Goal: Manage account settings

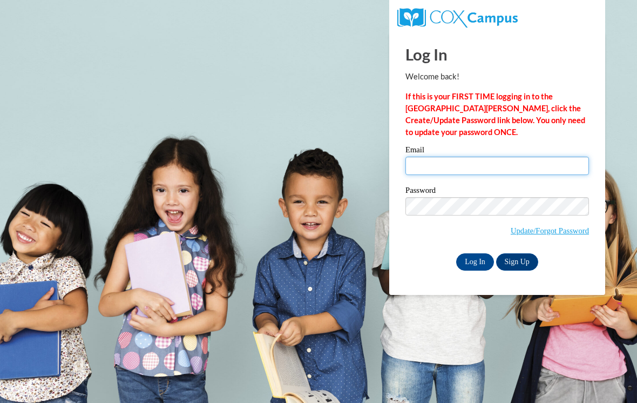
click at [548, 164] on input "Email" at bounding box center [498, 166] width 184 height 18
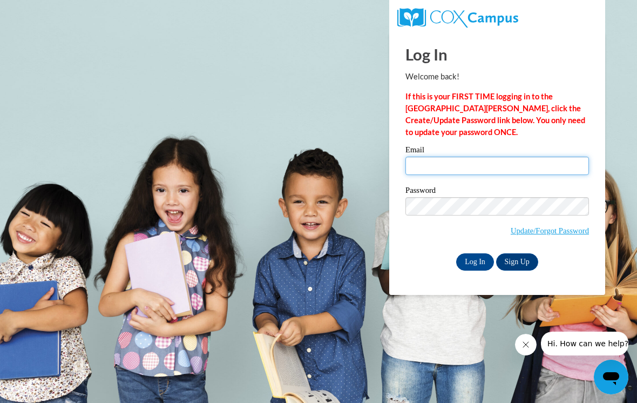
type input "kymberlynnambrose21@gmail.com"
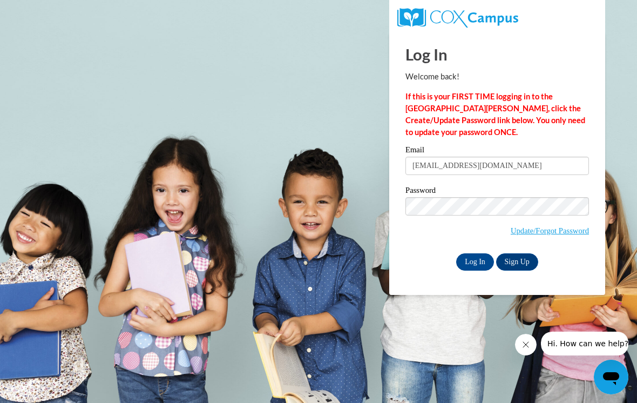
click at [475, 261] on input "Log In" at bounding box center [475, 261] width 38 height 17
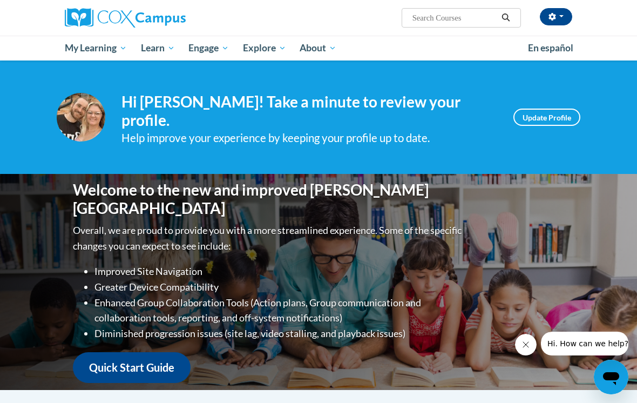
click at [552, 117] on link "Update Profile" at bounding box center [547, 117] width 67 height 17
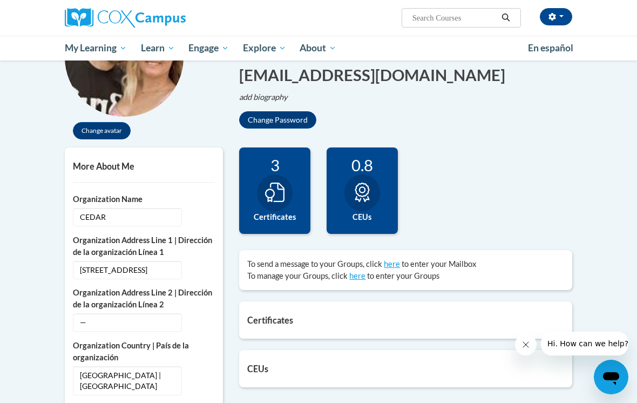
scroll to position [129, 0]
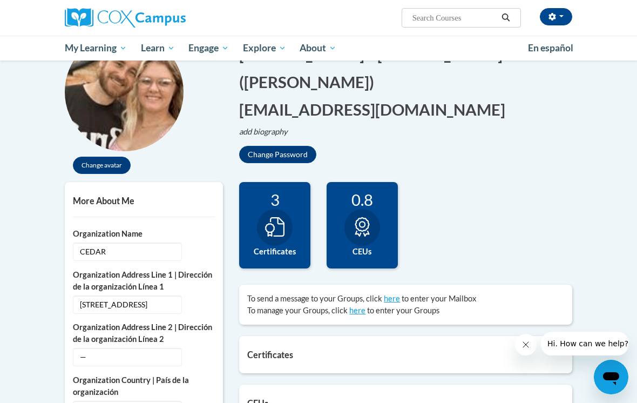
click at [0, 0] on span "My Course Progress" at bounding box center [0, 0] width 0 height 0
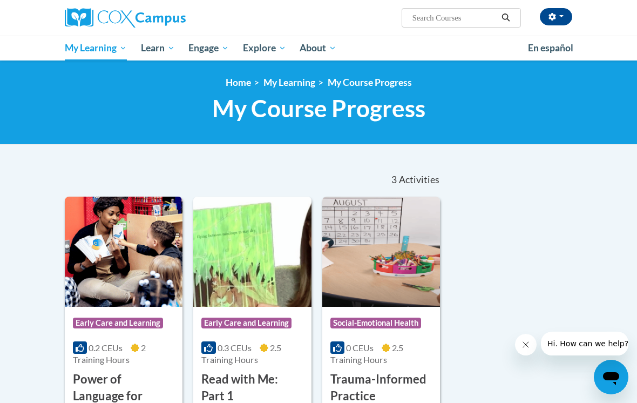
click at [0, 0] on span "My Action Plans" at bounding box center [0, 0] width 0 height 0
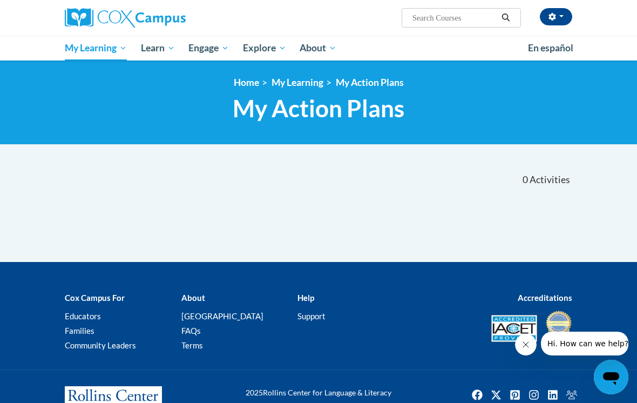
click at [347, 81] on link "My Action Plans" at bounding box center [370, 82] width 68 height 11
click at [563, 18] on button "button" at bounding box center [556, 16] width 32 height 17
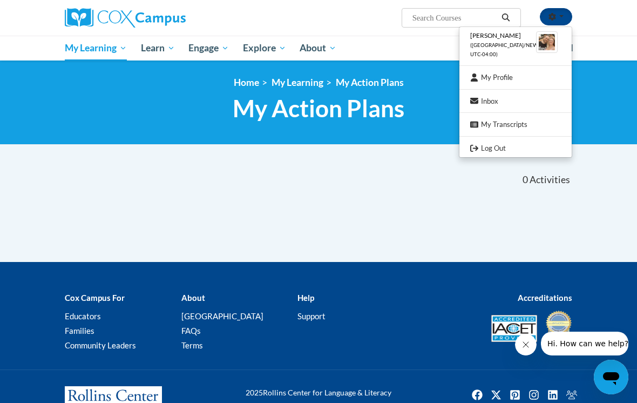
click at [520, 77] on link "My Profile" at bounding box center [516, 78] width 112 height 14
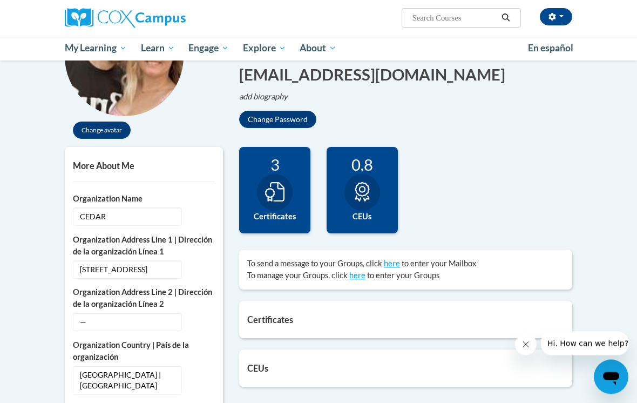
scroll to position [164, 0]
click at [297, 182] on div "3 Certificates" at bounding box center [274, 190] width 71 height 86
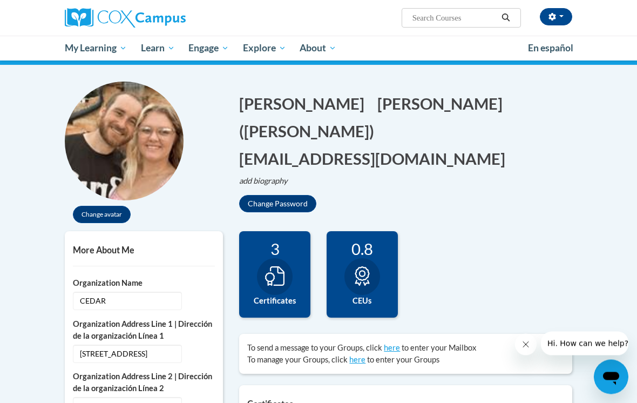
scroll to position [0, 0]
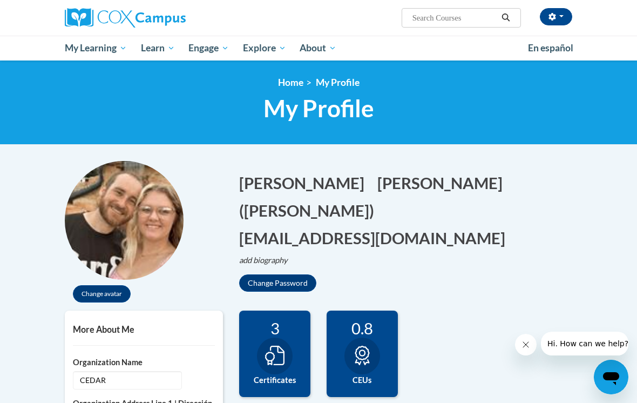
click at [519, 341] on button "Close message from company" at bounding box center [526, 345] width 22 height 22
click at [118, 291] on button "Change avatar" at bounding box center [102, 293] width 58 height 17
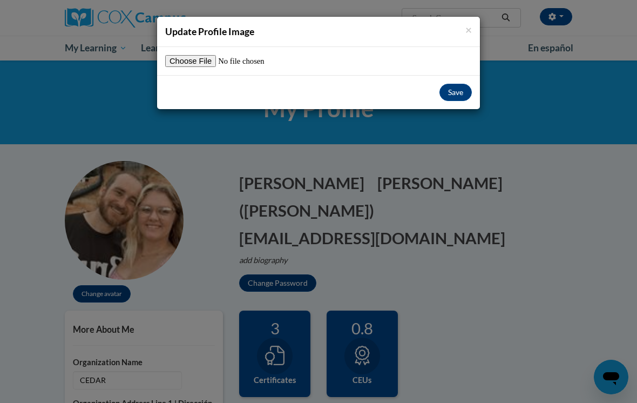
click at [201, 62] on input "file" at bounding box center [232, 61] width 135 height 12
type input "C:\fakepath\IMG_4958.jpeg"
click at [460, 91] on button "Save" at bounding box center [456, 92] width 32 height 17
click at [458, 86] on button "Save" at bounding box center [456, 92] width 32 height 17
click at [449, 93] on button "Save" at bounding box center [456, 92] width 32 height 17
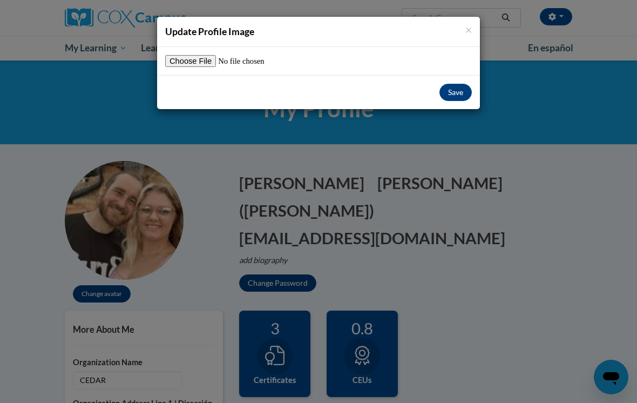
click at [456, 90] on button "Save" at bounding box center [456, 92] width 32 height 17
click at [462, 87] on button "Save" at bounding box center [456, 92] width 32 height 17
click at [462, 93] on button "Save" at bounding box center [456, 92] width 32 height 17
click at [467, 89] on button "Save" at bounding box center [456, 92] width 32 height 17
click at [462, 89] on button "Save" at bounding box center [456, 92] width 32 height 17
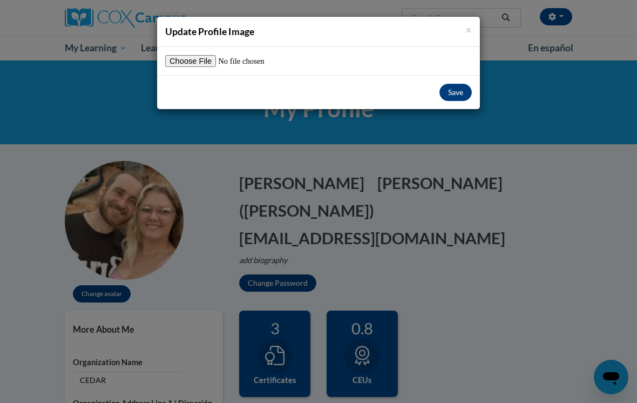
click at [461, 90] on button "Save" at bounding box center [456, 92] width 32 height 17
click at [198, 57] on input "file" at bounding box center [232, 61] width 135 height 12
click at [259, 57] on input "file" at bounding box center [232, 61] width 135 height 12
click at [256, 61] on input "file" at bounding box center [232, 61] width 135 height 12
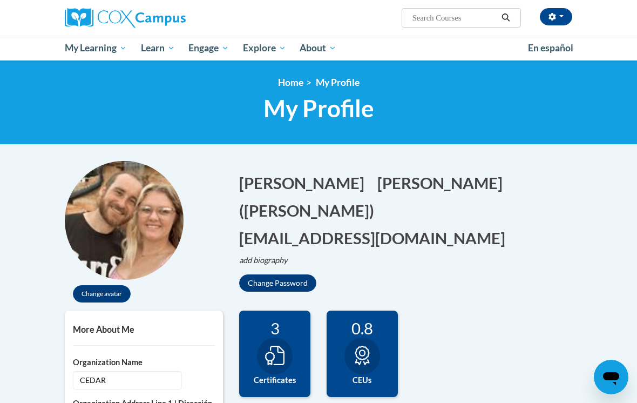
click at [457, 90] on div "<en>Home</en><fr>Accueil</fr><de>Zuhause</de><it>Casa</it><es>Casa</es><pt>Casa…" at bounding box center [319, 102] width 524 height 51
click at [0, 0] on link "Certificates" at bounding box center [0, 0] width 0 height 0
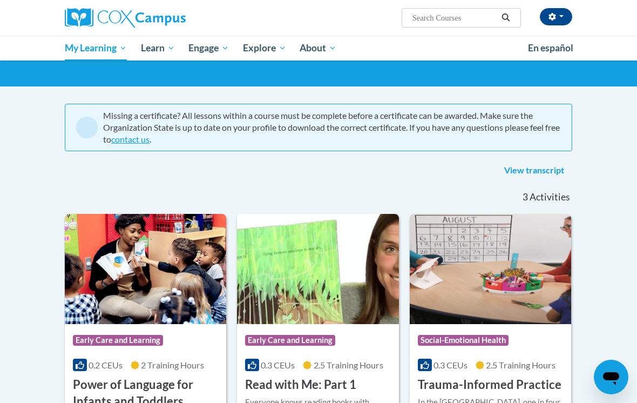
scroll to position [47, 0]
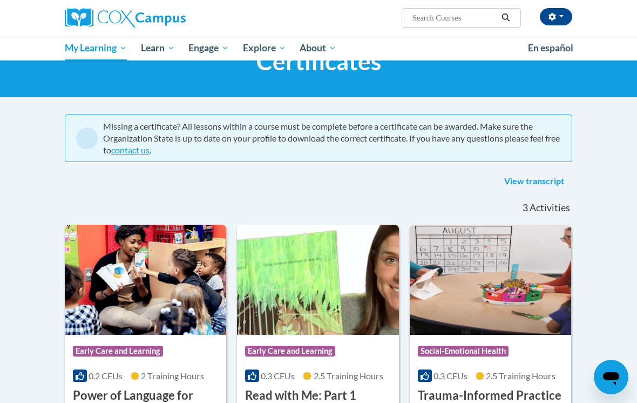
click at [0, 0] on span "My Course Progress" at bounding box center [0, 0] width 0 height 0
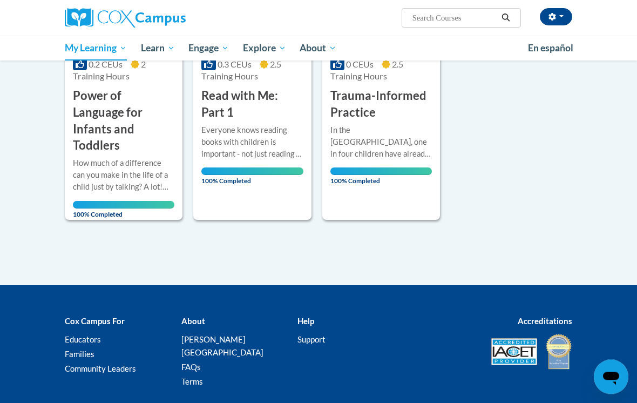
scroll to position [284, 0]
click at [96, 56] on link "My Learning" at bounding box center [96, 48] width 76 height 25
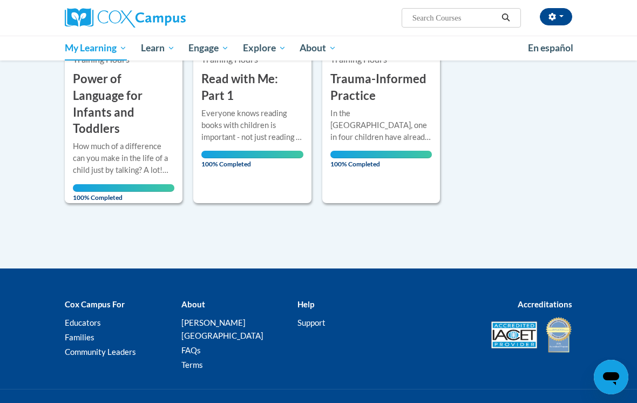
scroll to position [308, 0]
